Goal: Task Accomplishment & Management: Manage account settings

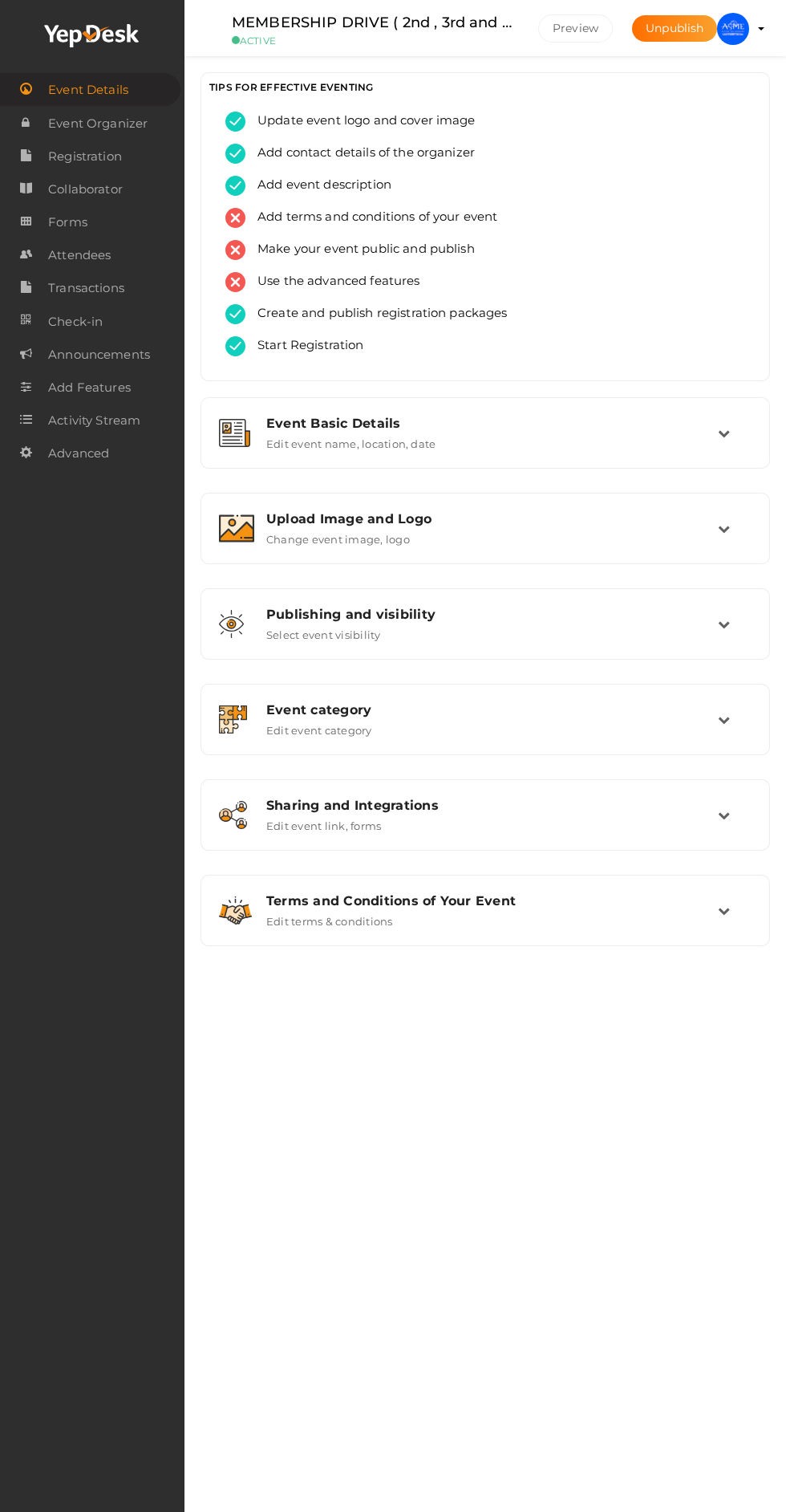
click at [733, 27] on img at bounding box center [733, 29] width 32 height 32
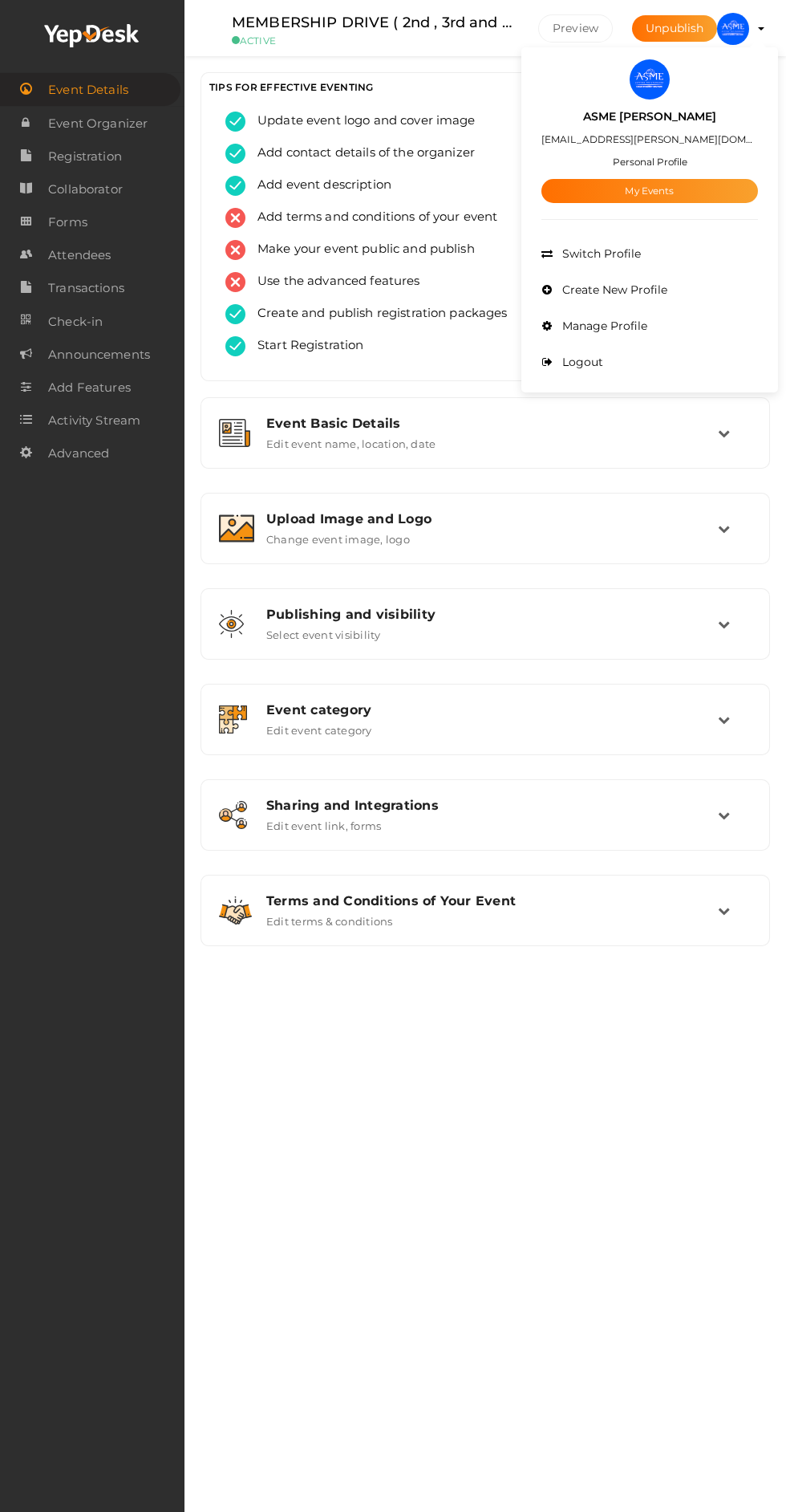
click at [732, 193] on link "My Events" at bounding box center [649, 191] width 216 height 24
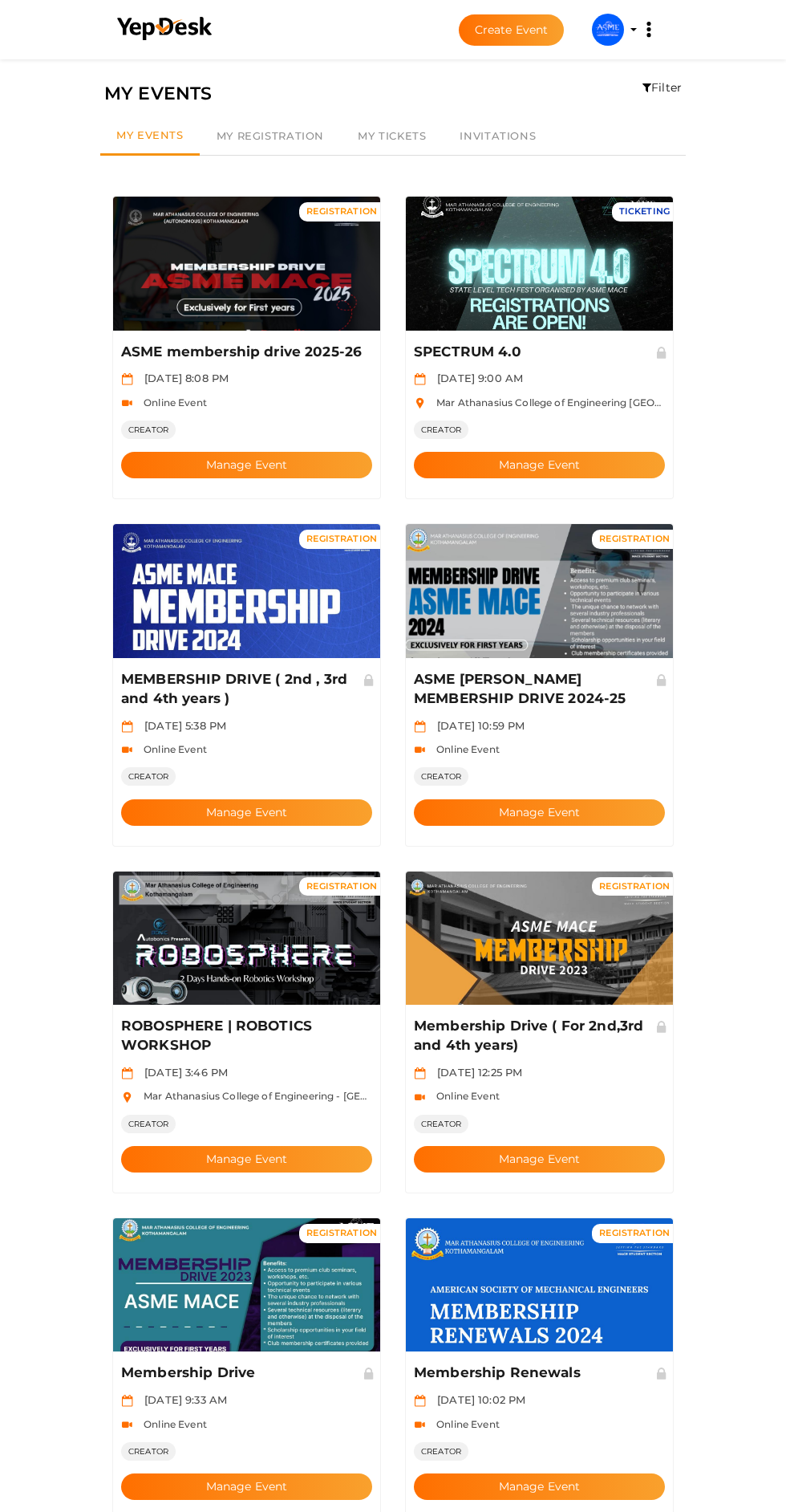
click at [304, 452] on button "Manage Event" at bounding box center [246, 465] width 251 height 27
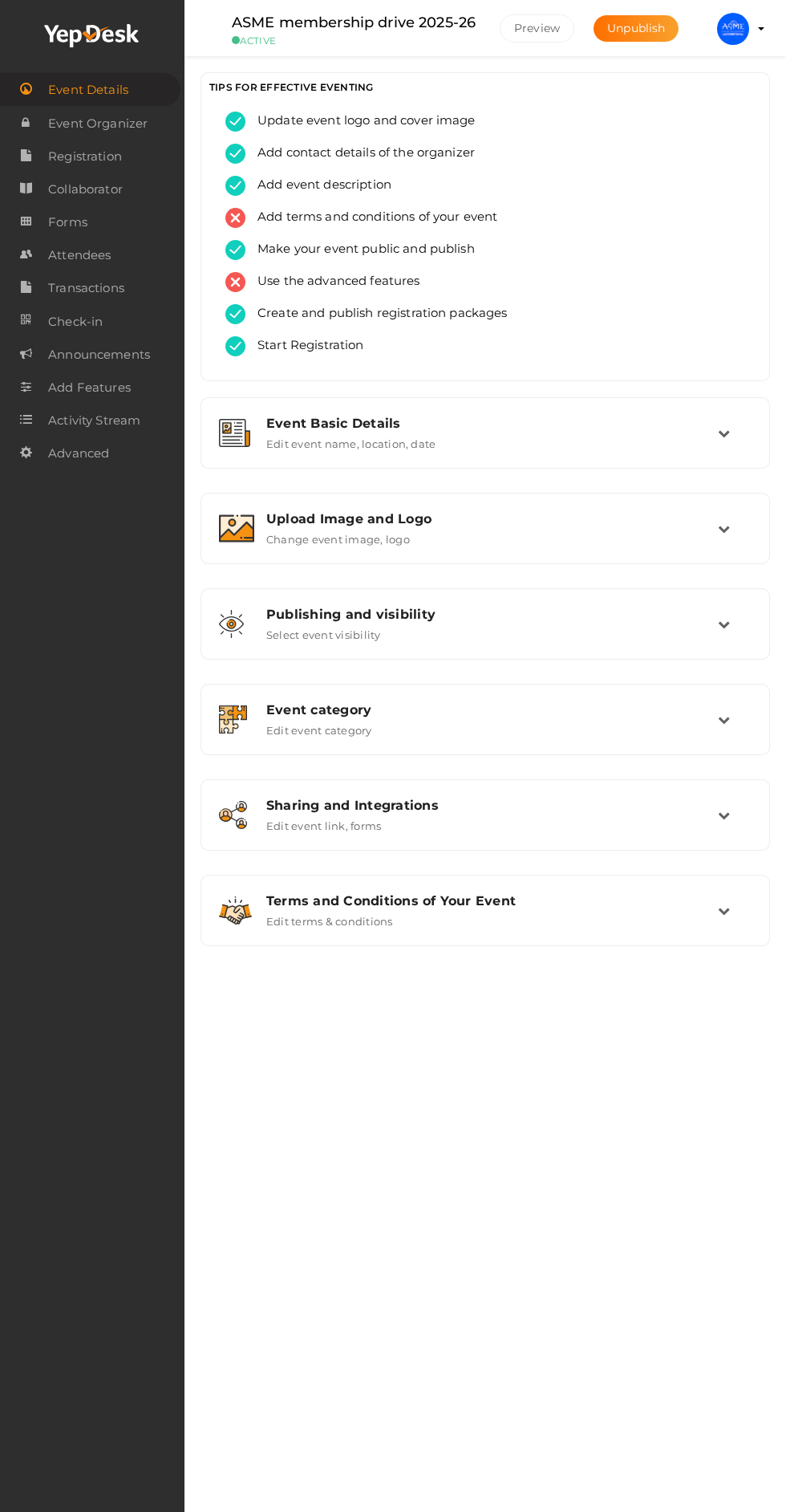
click at [694, 542] on div "Upload Image and Logo Change event image, logo" at bounding box center [486, 528] width 463 height 35
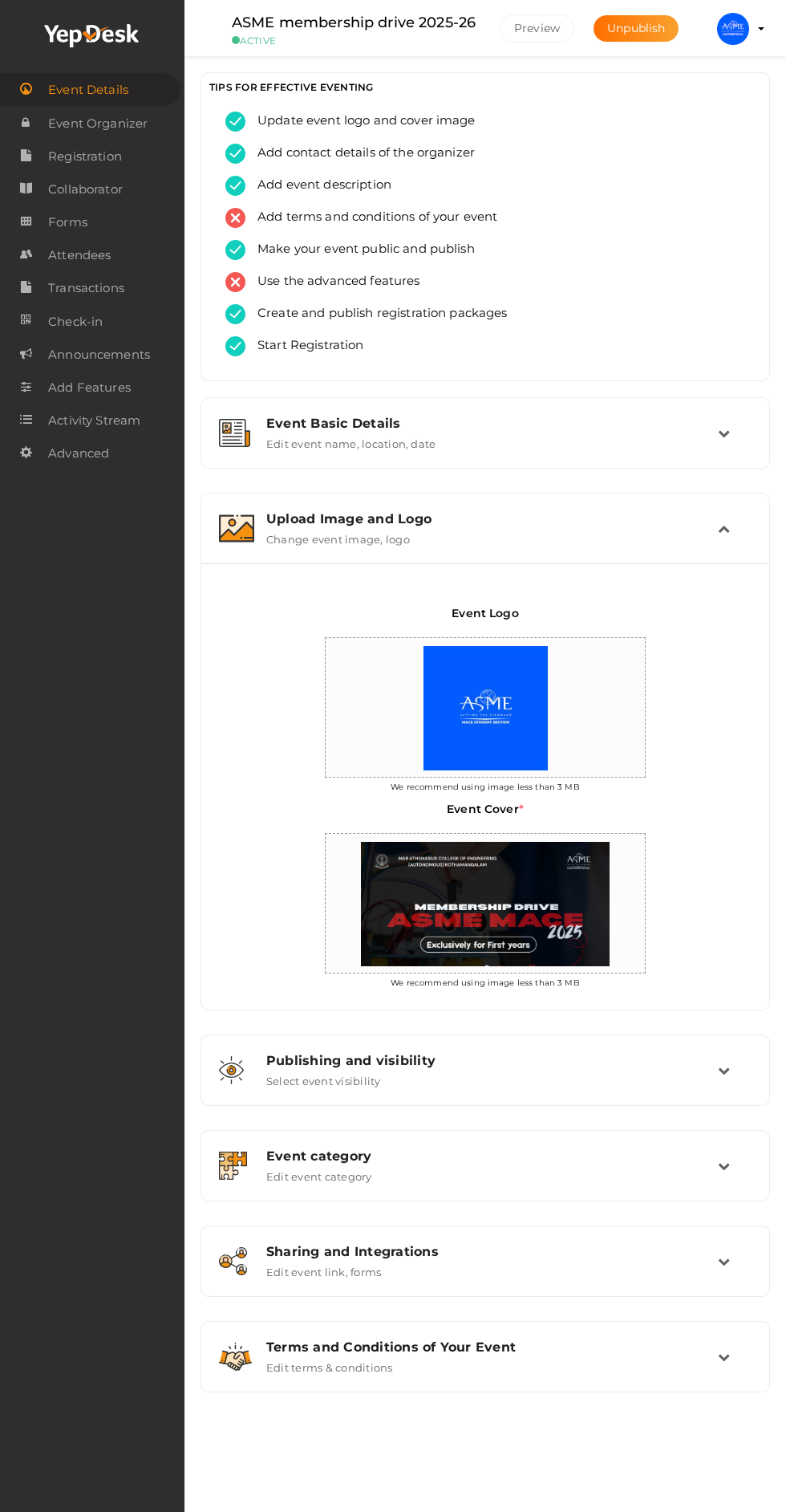
click at [694, 542] on div "Upload Image and Logo Change event image, logo" at bounding box center [486, 528] width 463 height 35
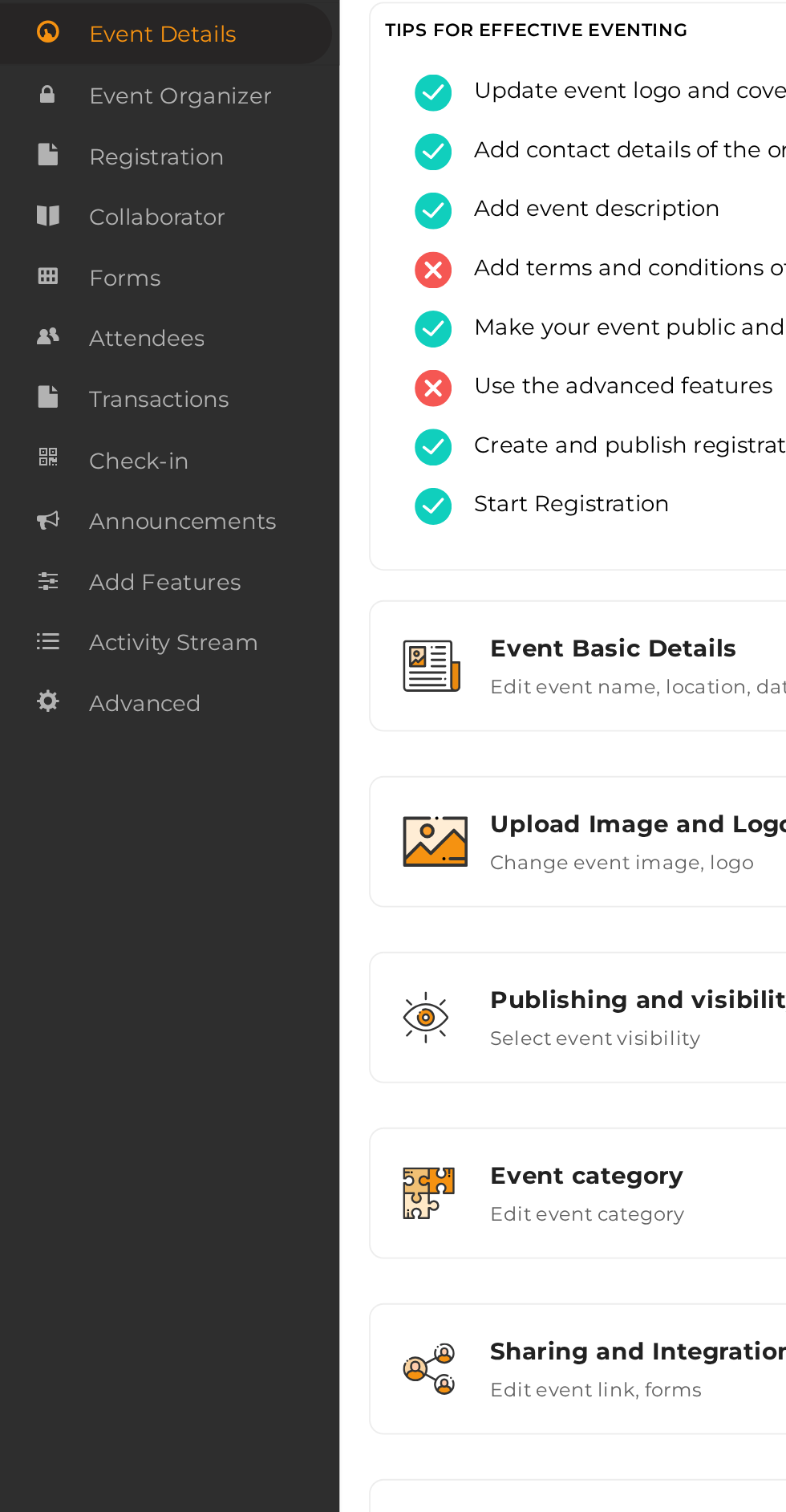
click at [103, 267] on span "Attendees" at bounding box center [79, 255] width 62 height 32
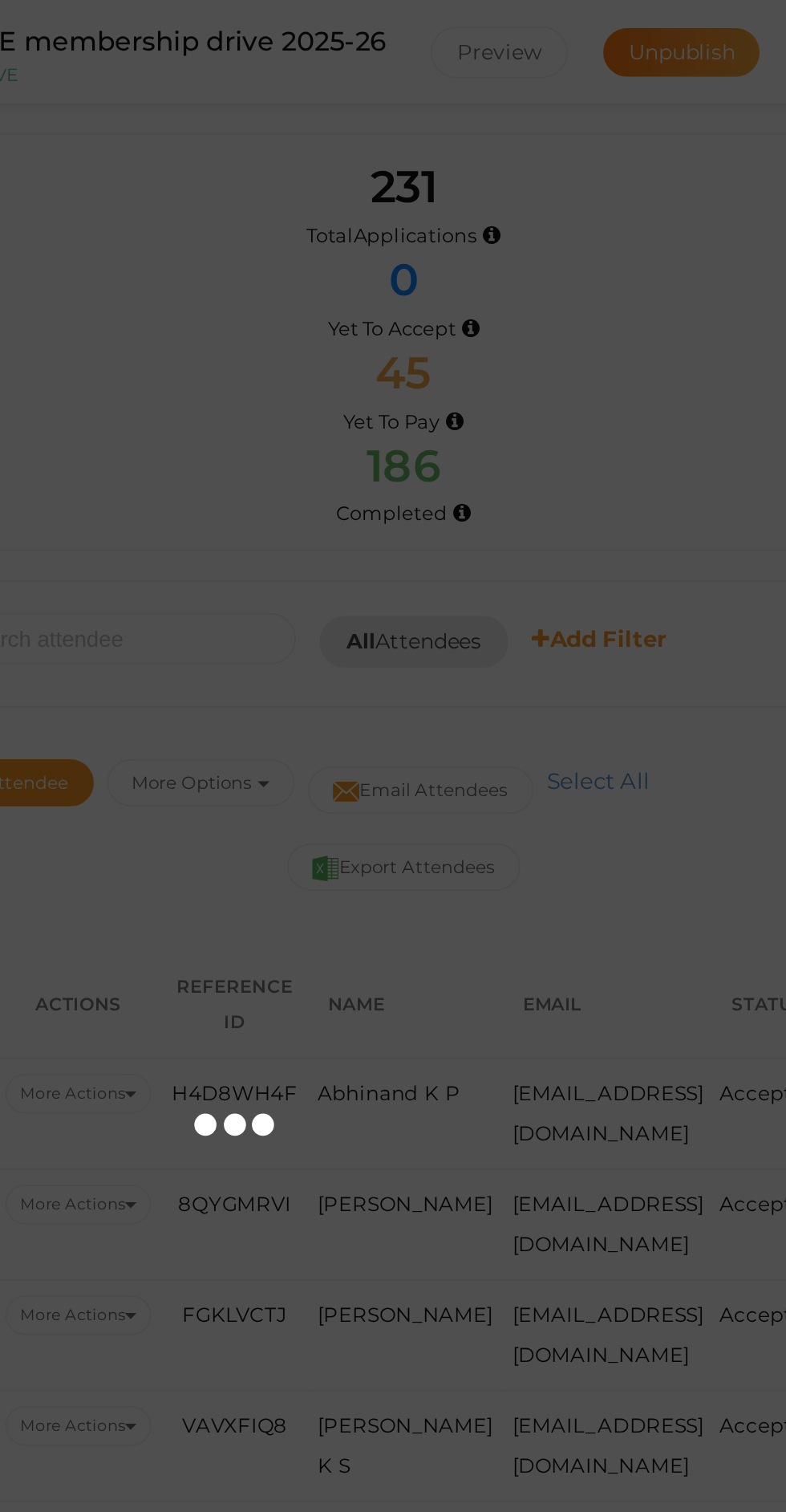
scroll to position [88, 0]
